Goal: Transaction & Acquisition: Subscribe to service/newsletter

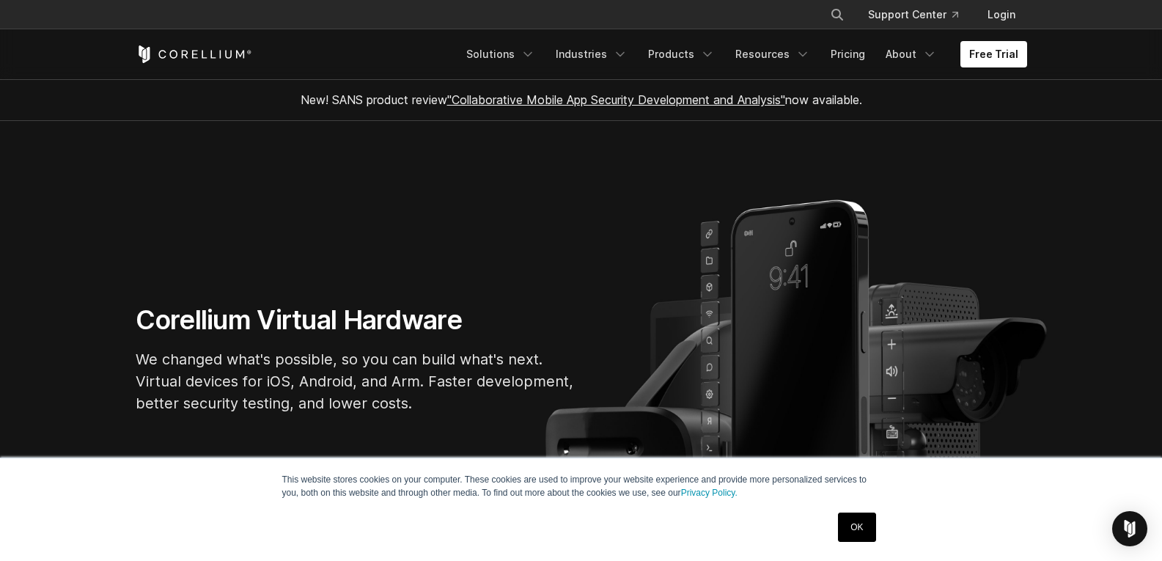
click at [951, 243] on section "Corellium Virtual Hardware We changed what's possible, so you can build what's …" at bounding box center [581, 365] width 1162 height 488
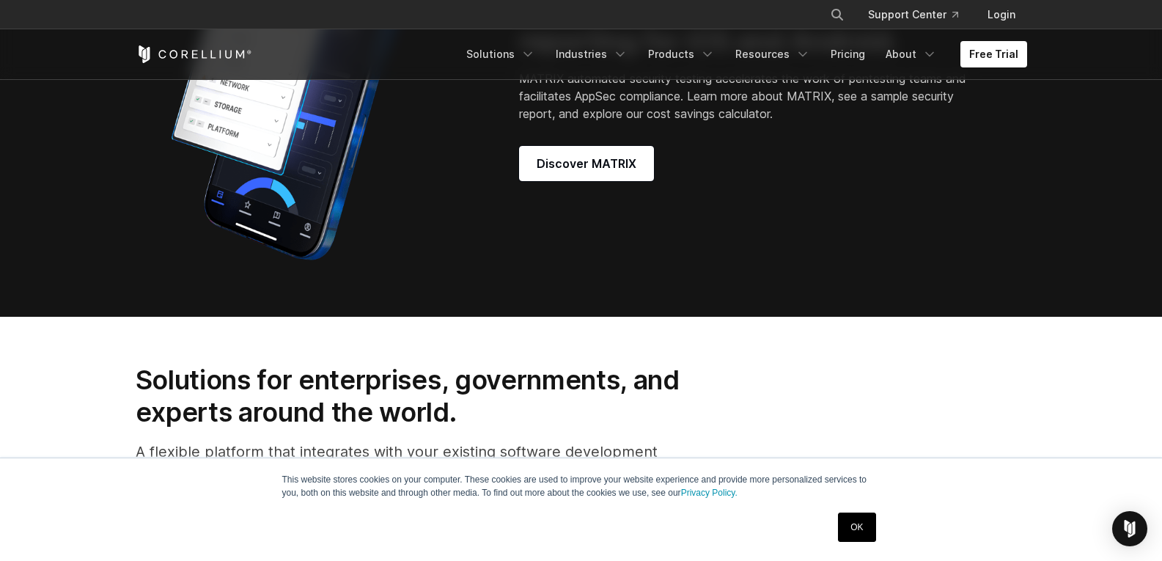
scroll to position [1393, 0]
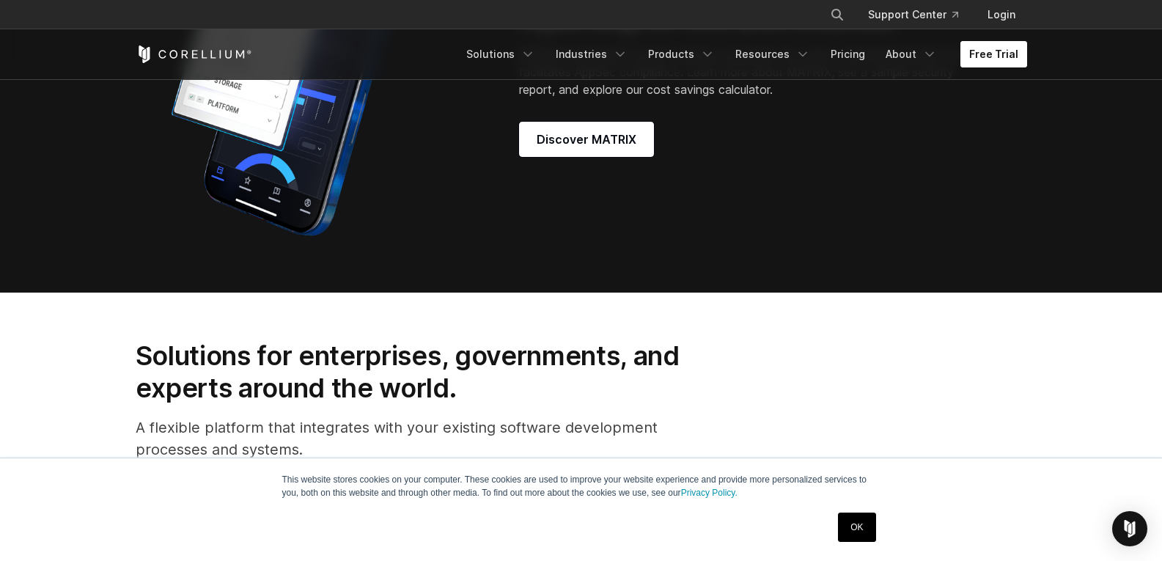
click at [1001, 59] on link "Free Trial" at bounding box center [993, 54] width 67 height 26
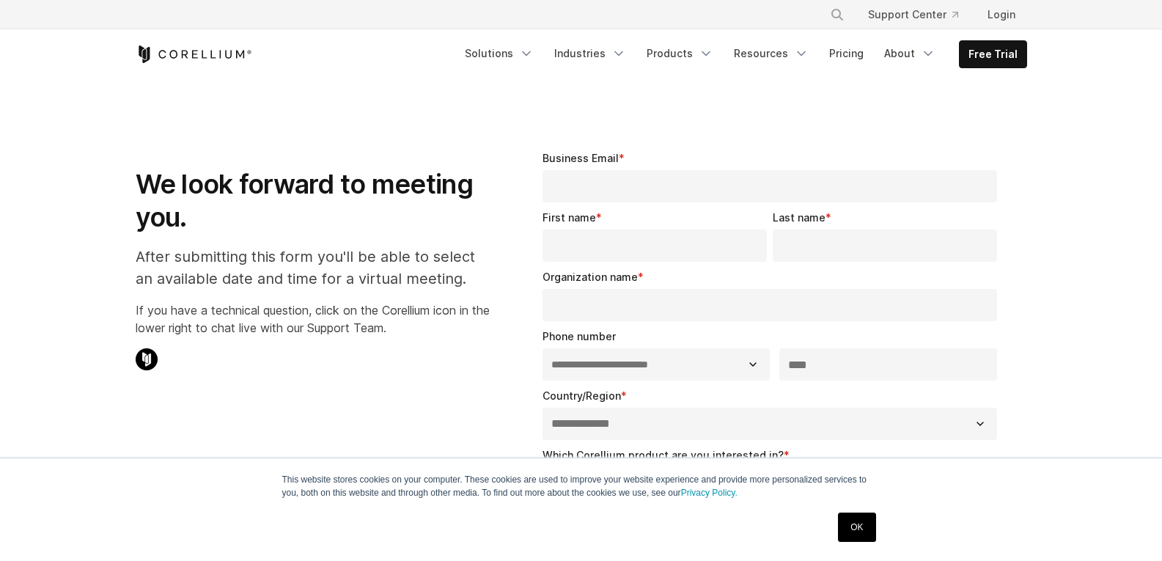
select select "**"
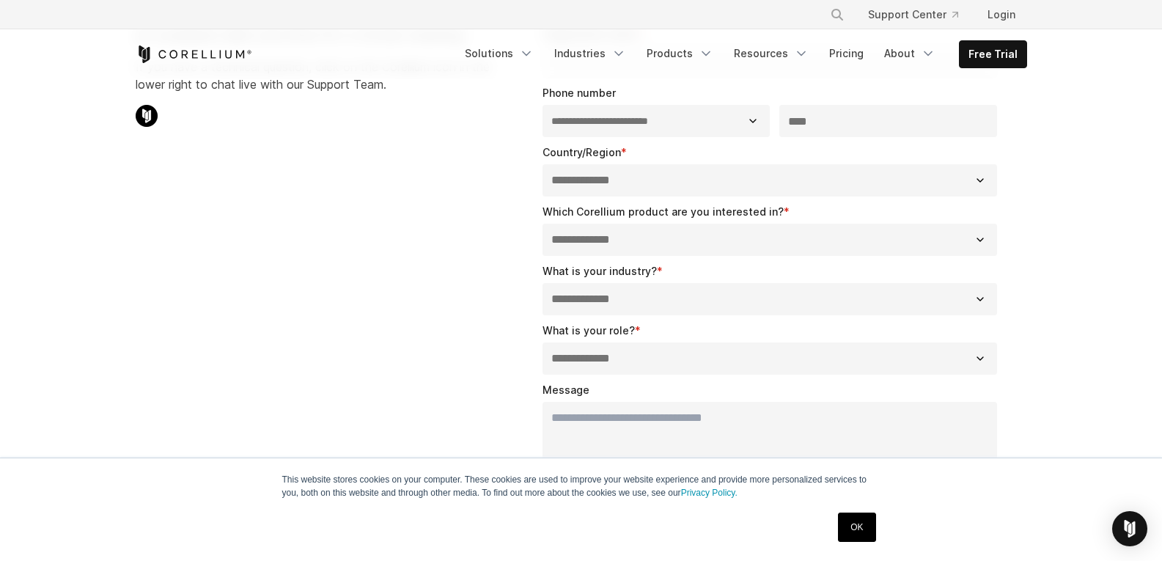
scroll to position [293, 0]
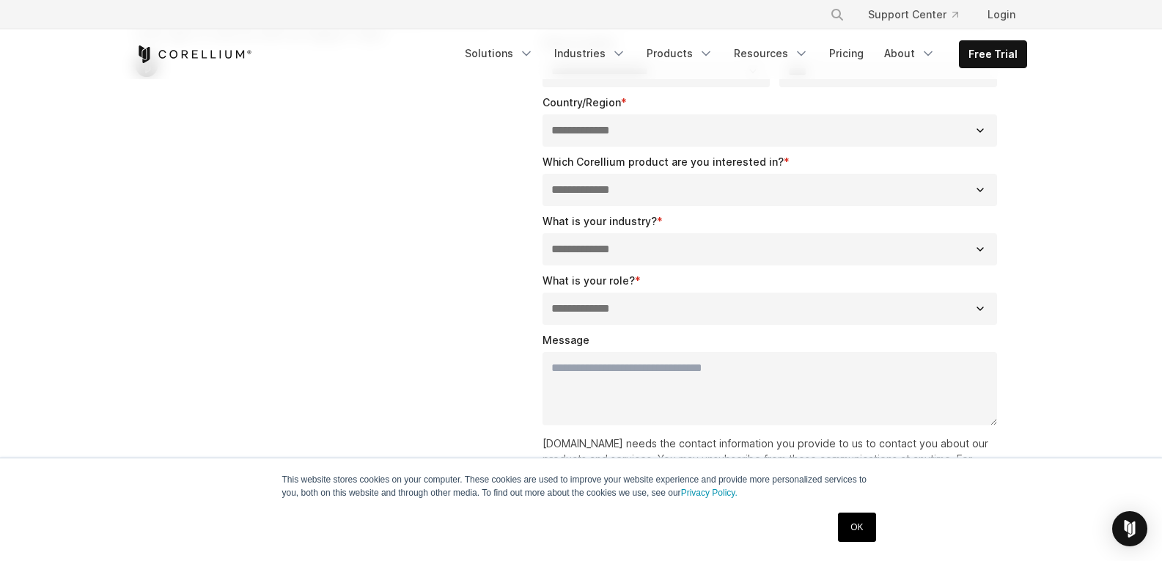
drag, startPoint x: 303, startPoint y: 276, endPoint x: 348, endPoint y: 272, distance: 45.6
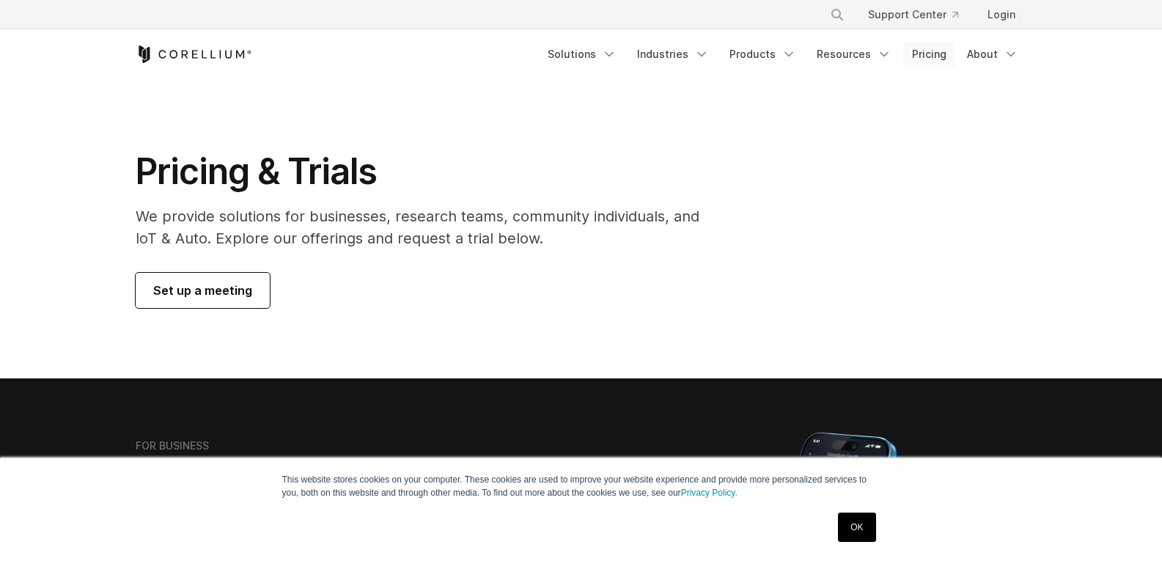
click at [941, 62] on link "Pricing" at bounding box center [929, 54] width 52 height 26
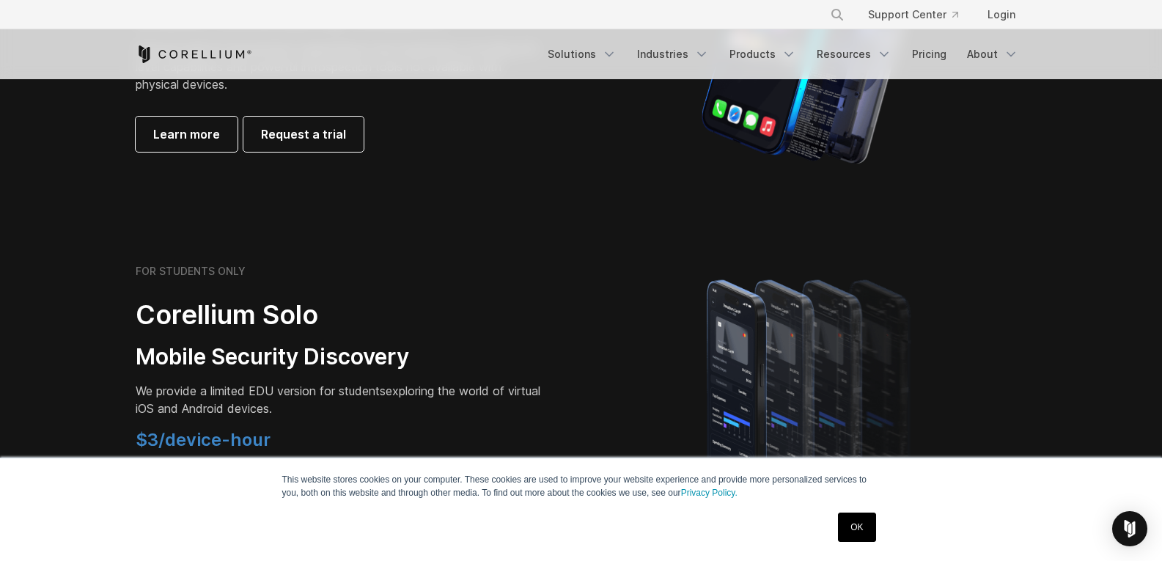
scroll to position [880, 0]
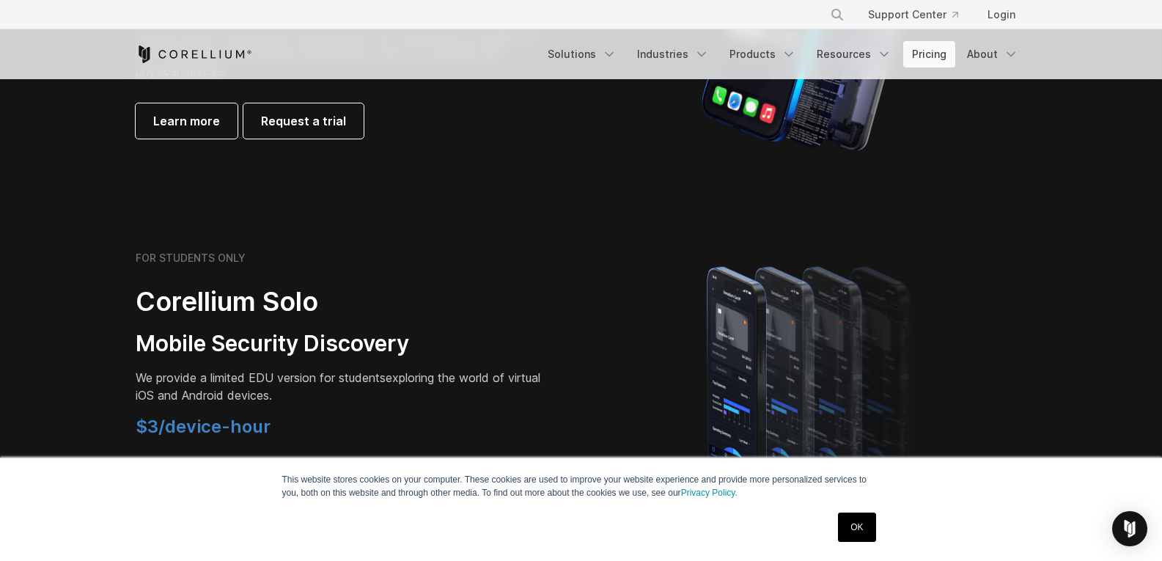
click at [932, 53] on link "Pricing" at bounding box center [929, 54] width 52 height 26
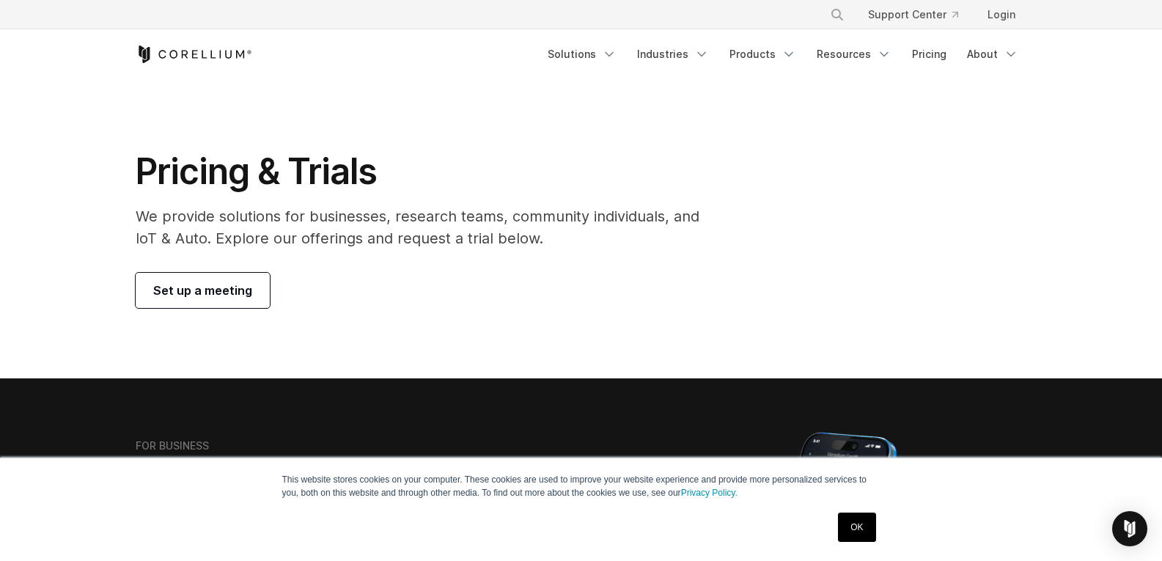
click at [246, 291] on span "Set up a meeting" at bounding box center [202, 290] width 99 height 18
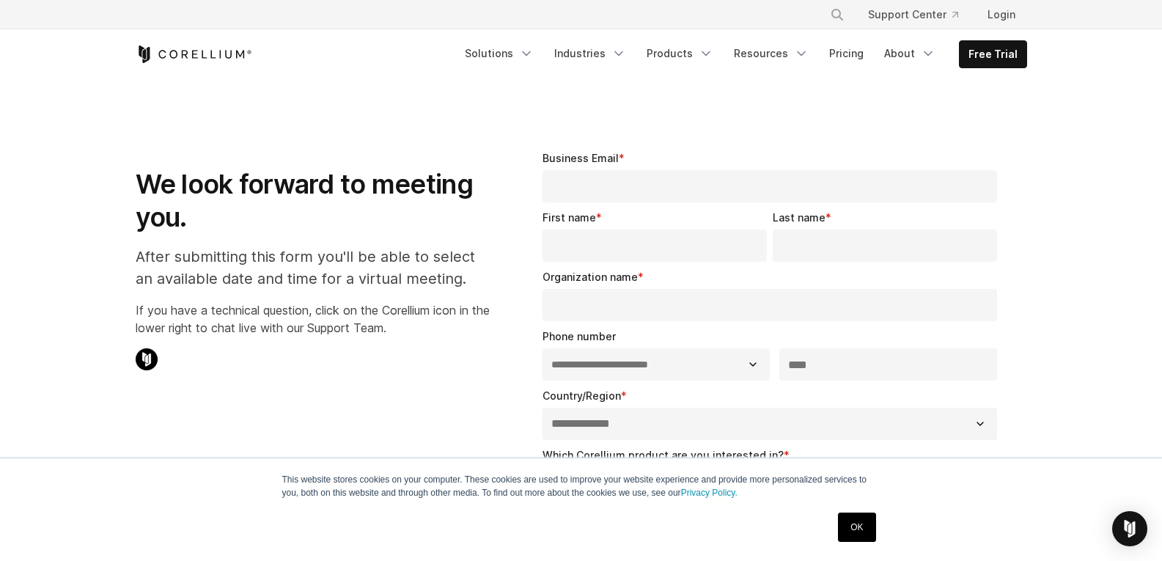
select select "**"
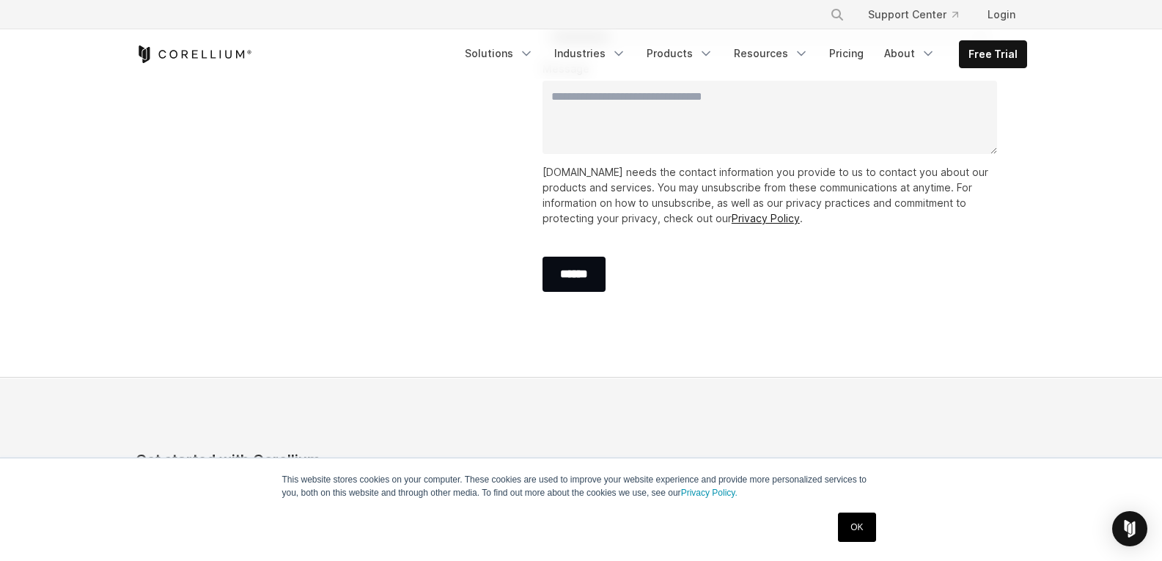
scroll to position [586, 0]
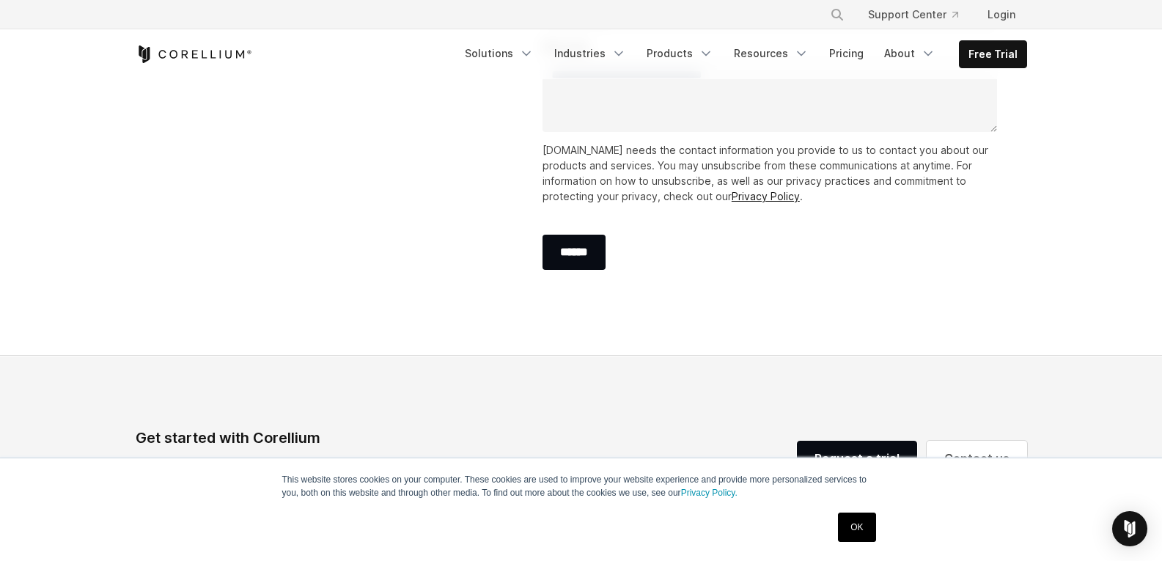
drag, startPoint x: 475, startPoint y: 316, endPoint x: 485, endPoint y: 309, distance: 12.0
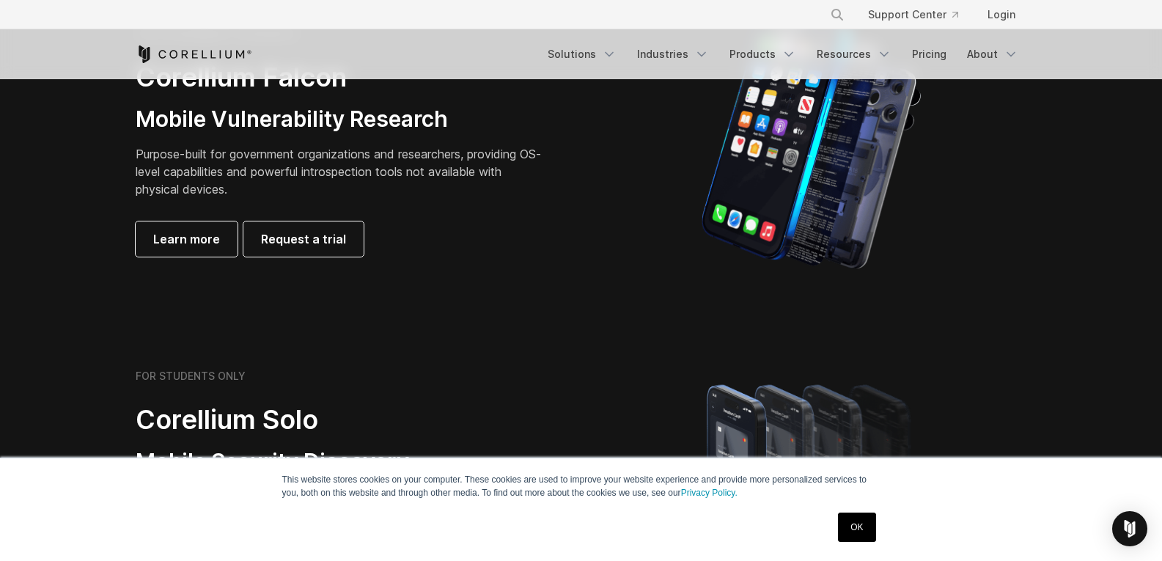
scroll to position [748, 0]
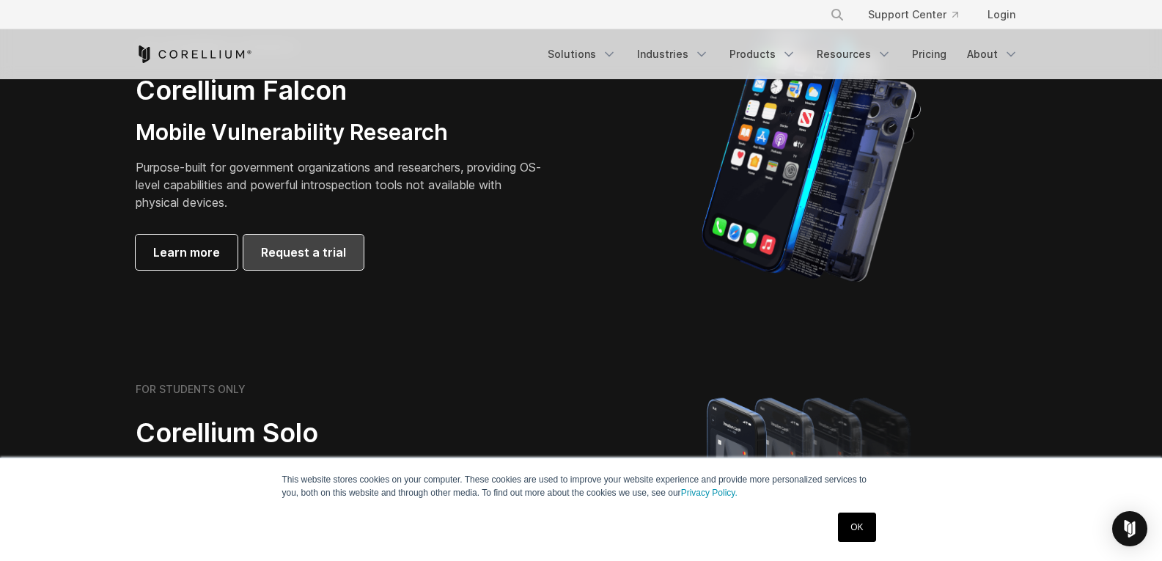
click at [301, 253] on span "Request a trial" at bounding box center [303, 252] width 85 height 18
